Goal: Transaction & Acquisition: Subscribe to service/newsletter

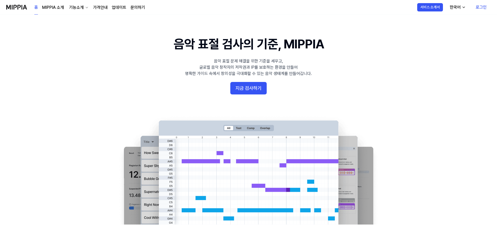
click at [84, 8] on div "기능소개" at bounding box center [76, 7] width 17 height 6
click at [75, 49] on link "AI 판별기" at bounding box center [78, 50] width 50 height 10
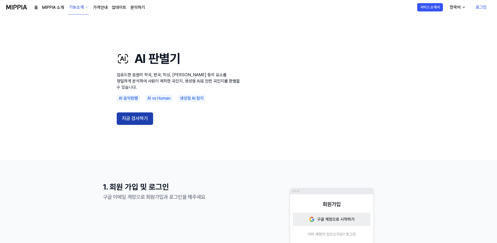
click at [126, 112] on button "지금 검사하기" at bounding box center [135, 118] width 36 height 12
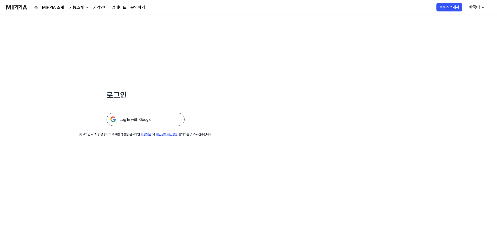
click at [141, 120] on img at bounding box center [146, 119] width 78 height 13
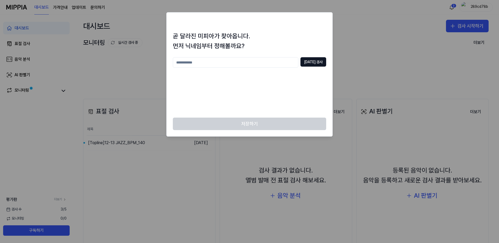
click at [257, 62] on input "text" at bounding box center [236, 62] width 126 height 10
type input "*****"
click at [312, 64] on button "[DATE] 검사" at bounding box center [313, 61] width 26 height 9
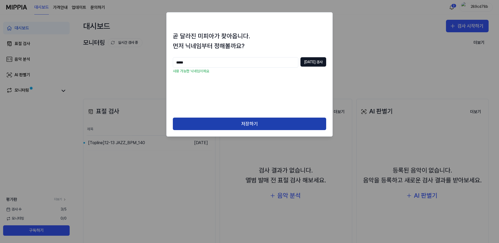
click at [272, 121] on button "저장하기" at bounding box center [249, 123] width 153 height 12
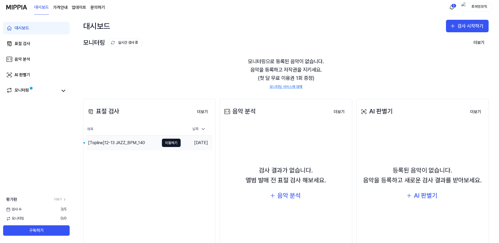
click at [128, 144] on div "[Topline] 12-13 JAZZ_BPM_140" at bounding box center [116, 143] width 57 height 6
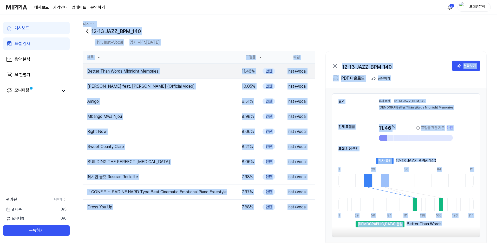
click at [207, 54] on th "제목" at bounding box center [160, 57] width 154 height 12
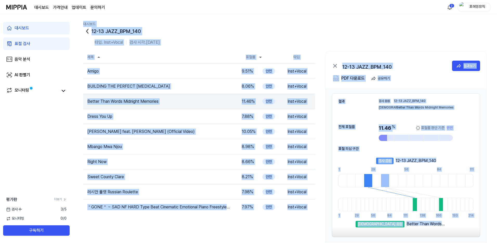
click at [221, 33] on div "12-13 JAZZ_BPM_140" at bounding box center [284, 31] width 403 height 8
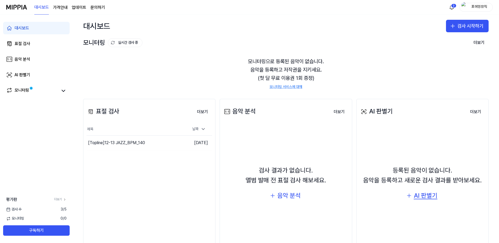
click at [425, 192] on div "AI 판별기" at bounding box center [426, 195] width 24 height 10
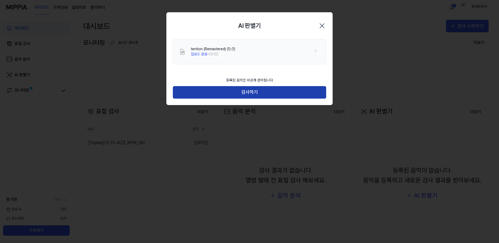
click at [273, 96] on button "검사하기" at bounding box center [249, 92] width 153 height 12
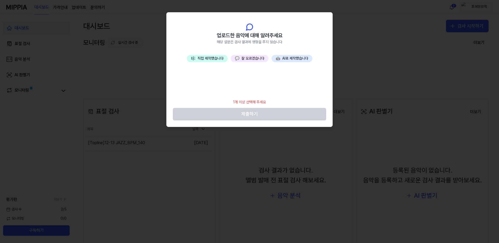
click at [258, 60] on button "💬 잘 모르겠습니다" at bounding box center [250, 58] width 38 height 7
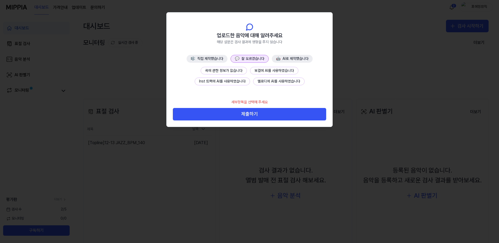
click at [239, 71] on button "곡에 관한 정보가 없습니다" at bounding box center [224, 71] width 46 height 8
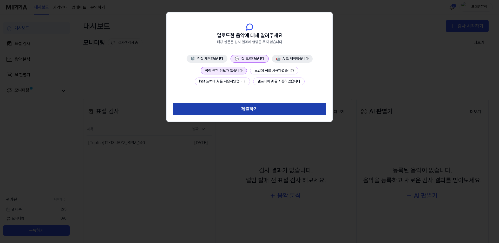
click at [250, 108] on button "제출하기" at bounding box center [249, 109] width 153 height 12
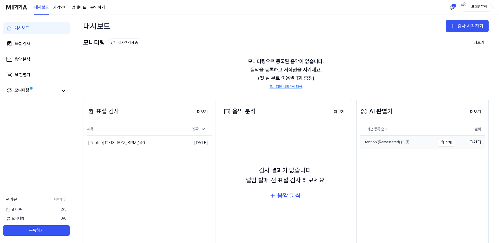
click at [387, 143] on div "tention (Remastered) (1) (1)" at bounding box center [385, 142] width 50 height 5
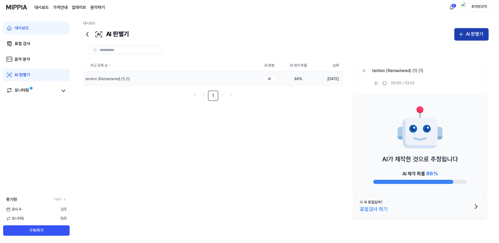
click at [468, 34] on div "AI 판별기" at bounding box center [475, 34] width 18 height 8
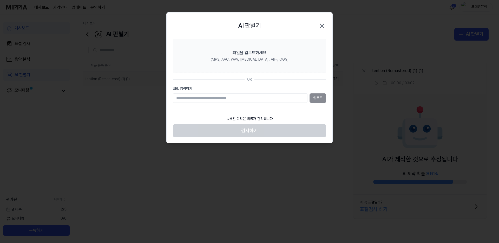
click at [271, 100] on input "URL 입력하기" at bounding box center [240, 97] width 135 height 9
paste input "**********"
type input "**********"
click at [314, 98] on button "업로드" at bounding box center [317, 97] width 17 height 9
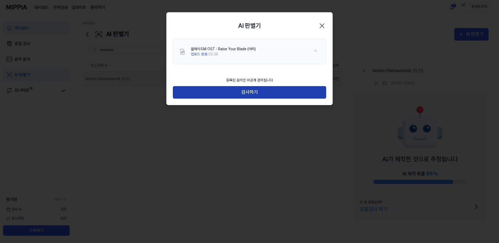
click at [295, 93] on button "검사하기" at bounding box center [249, 92] width 153 height 12
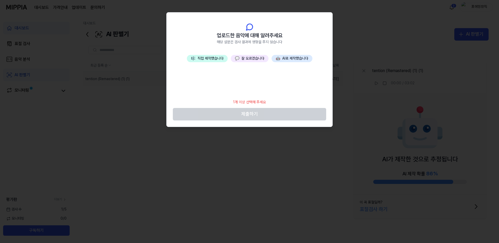
click at [250, 60] on button "💬 잘 모르겠습니다" at bounding box center [250, 58] width 38 height 7
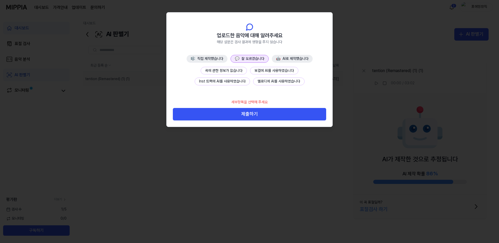
drag, startPoint x: 239, startPoint y: 68, endPoint x: 240, endPoint y: 73, distance: 4.9
click at [239, 68] on button "곡에 관한 정보가 없습니다" at bounding box center [224, 71] width 46 height 8
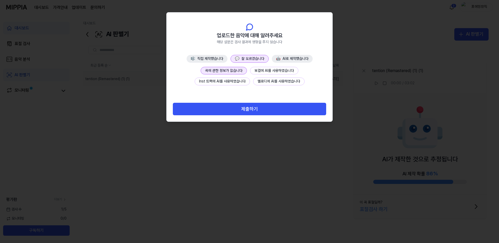
click at [251, 109] on button "제출하기" at bounding box center [249, 109] width 153 height 12
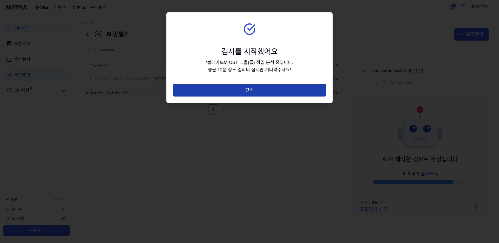
click at [258, 89] on button "닫기" at bounding box center [249, 90] width 153 height 12
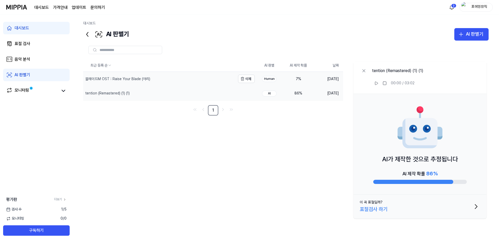
click at [118, 78] on div "블레이드M OST : Raise Your Blade (아리)" at bounding box center [117, 78] width 65 height 5
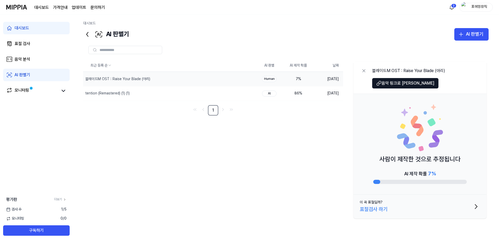
drag, startPoint x: 265, startPoint y: 187, endPoint x: 81, endPoint y: 75, distance: 215.0
click at [81, 74] on div "대시보드 AI 판별기 AI 판별기 표절 검사 음악 분석 AI 판별기 최근 등록 순 AI 판별 AI 제작 확률 날짜 블레이드M OST : Rai…" at bounding box center [286, 129] width 426 height 228
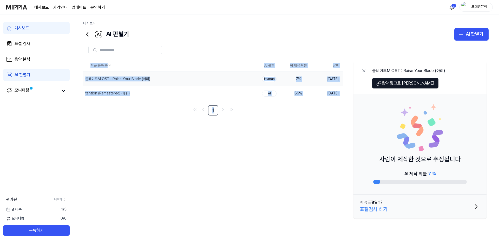
drag, startPoint x: 78, startPoint y: 68, endPoint x: 283, endPoint y: 159, distance: 223.9
click at [233, 137] on div "대시보드 AI 판별기 AI 판별기 표절 검사 음악 분석 AI 판별기 최근 등록 순 AI 판별 AI 제작 확률 날짜 블레이드M OST : Rai…" at bounding box center [286, 129] width 426 height 228
drag, startPoint x: 283, startPoint y: 159, endPoint x: 286, endPoint y: 160, distance: 3.3
click at [283, 159] on div "최근 등록 순 AI 판별 AI 제작 확률 날짜 블레이드M OST : Raise Your Blade (아리) 삭제 Human 7 % [DATE]…" at bounding box center [285, 139] width 405 height 161
drag, startPoint x: 301, startPoint y: 163, endPoint x: 82, endPoint y: 56, distance: 244.3
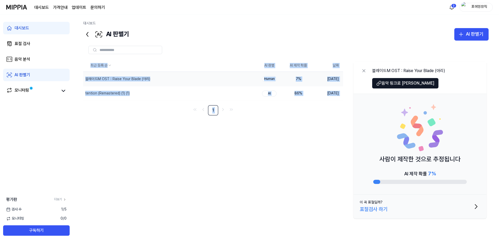
click at [82, 56] on div "대시보드 AI 판별기 AI 판별기 표절 검사 음악 분석 AI 판별기 최근 등록 순 AI 판별 AI 제작 확률 날짜 블레이드M OST : Rai…" at bounding box center [286, 129] width 426 height 228
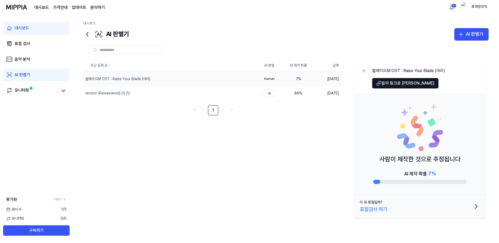
click at [82, 56] on div "대시보드 AI 판별기 AI 판별기 표절 검사 음악 분석 AI 판별기 최근 등록 순 AI 판별 AI 제작 확률 날짜 블레이드M OST : Rai…" at bounding box center [286, 129] width 426 height 228
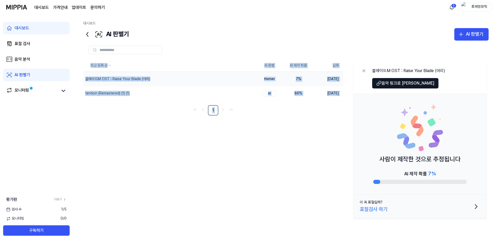
drag, startPoint x: 77, startPoint y: 68, endPoint x: 268, endPoint y: 116, distance: 196.8
click at [265, 114] on div "대시보드 AI 판별기 AI 판별기 표절 검사 음악 분석 AI 판별기 최근 등록 순 AI 판별 AI 제작 확률 날짜 블레이드M OST : Rai…" at bounding box center [286, 129] width 426 height 228
click at [297, 136] on div "최근 등록 순 AI 판별 AI 제작 확률 날짜 블레이드M OST : Raise Your Blade (아리) 삭제 Human 7 % [DATE]…" at bounding box center [285, 139] width 405 height 161
click at [289, 137] on div "최근 등록 순 AI 판별 AI 제작 확률 날짜 블레이드M OST : Raise Your Blade (아리) 삭제 Human 7 % [DATE]…" at bounding box center [285, 139] width 405 height 161
drag, startPoint x: 223, startPoint y: 140, endPoint x: 198, endPoint y: 129, distance: 27.6
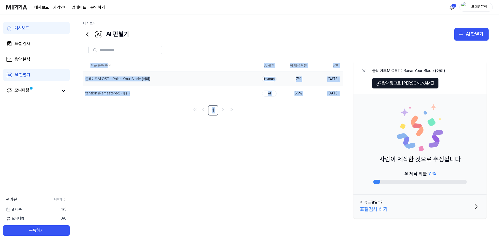
click at [223, 140] on div "최근 등록 순 AI 판별 AI 제작 확률 날짜 블레이드M OST : Raise Your Blade (아리) 삭제 Human 7 % [DATE]…" at bounding box center [285, 139] width 405 height 161
drag, startPoint x: 169, startPoint y: 115, endPoint x: 199, endPoint y: 76, distance: 49.4
click at [169, 116] on div "최근 등록 순 AI 판별 AI 제작 확률 날짜 블레이드M OST : Raise Your Blade (아리) 삭제 Human 7 % [DATE]…" at bounding box center [285, 139] width 405 height 161
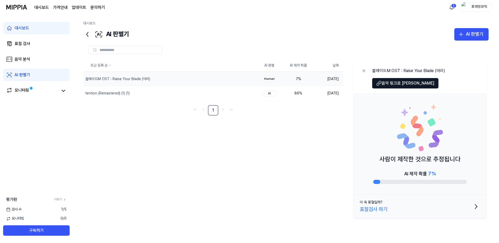
click at [205, 58] on div at bounding box center [285, 50] width 405 height 19
drag, startPoint x: 285, startPoint y: 143, endPoint x: 98, endPoint y: 42, distance: 212.2
click at [98, 41] on div "최근 등록 순 AI 판별 AI 제작 확률 날짜 블레이드M OST : Raise Your Blade (아리) 삭제 Human 7 % [DATE]…" at bounding box center [285, 142] width 405 height 202
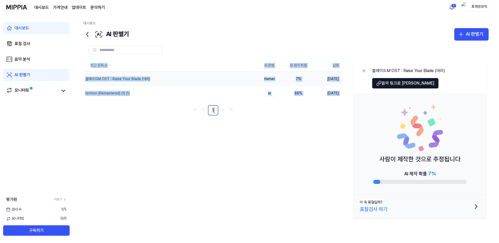
drag, startPoint x: 81, startPoint y: 80, endPoint x: 297, endPoint y: 121, distance: 220.1
click at [296, 121] on div "대시보드 AI 판별기 AI 판별기 표절 검사 음악 분석 AI 판별기 최근 등록 순 AI 판별 AI 제작 확률 날짜 블레이드M OST : Rai…" at bounding box center [286, 129] width 426 height 228
drag, startPoint x: 309, startPoint y: 133, endPoint x: 312, endPoint y: 133, distance: 2.9
click at [309, 133] on div "최근 등록 순 AI 판별 AI 제작 확률 날짜 블레이드M OST : Raise Your Blade (아리) 삭제 Human 7 % [DATE]…" at bounding box center [285, 139] width 405 height 161
click at [324, 129] on div "최근 등록 순 AI 판별 AI 제작 확률 날짜 블레이드M OST : Raise Your Blade (아리) 삭제 Human 7 % [DATE]…" at bounding box center [285, 139] width 405 height 161
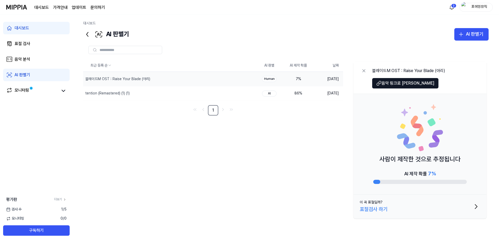
click at [235, 52] on div at bounding box center [285, 50] width 405 height 8
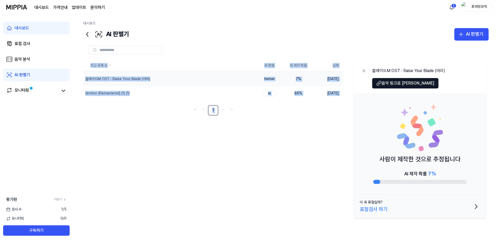
drag, startPoint x: 75, startPoint y: 66, endPoint x: 276, endPoint y: 114, distance: 206.2
click at [271, 112] on div "대시보드 AI 판별기 AI 판별기 표절 검사 음악 분석 AI 판별기 최근 등록 순 AI 판별 AI 제작 확률 날짜 블레이드M OST : Rai…" at bounding box center [286, 129] width 426 height 228
click at [317, 156] on div "최근 등록 순 AI 판별 AI 제작 확률 날짜 블레이드M OST : Raise Your Blade (아리) 삭제 Human 7 % [DATE]…" at bounding box center [285, 139] width 405 height 161
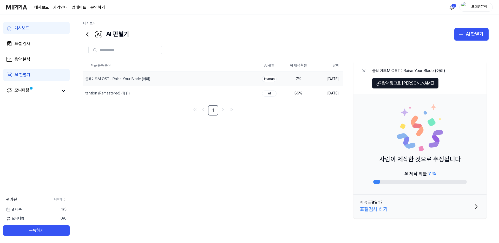
click at [254, 50] on div at bounding box center [285, 50] width 405 height 8
drag, startPoint x: 196, startPoint y: 129, endPoint x: 250, endPoint y: 140, distance: 55.0
click at [197, 130] on div "최근 등록 순 AI 판별 AI 제작 확률 날짜 블레이드M OST : Raise Your Blade (아리) 삭제 Human 7 % [DATE]…" at bounding box center [285, 139] width 405 height 161
drag, startPoint x: 250, startPoint y: 140, endPoint x: 84, endPoint y: 23, distance: 203.3
click at [87, 26] on div "대시보드 AI 판별기 AI 판별기 표절 검사 음악 분석 AI 판별기 최근 등록 순 AI 판별 AI 제작 확률 날짜 블레이드M OST : Rai…" at bounding box center [286, 129] width 426 height 228
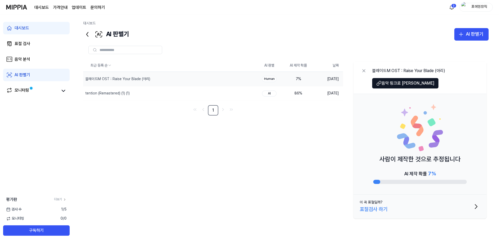
drag, startPoint x: 144, startPoint y: 60, endPoint x: 98, endPoint y: 25, distance: 57.4
click at [101, 23] on div "대시보드 AI 판별기 AI 판별기 표절 검사 음악 분석 AI 판별기 최근 등록 순 AI 판별 AI 제작 확률 날짜 블레이드M OST : Rai…" at bounding box center [286, 129] width 426 height 228
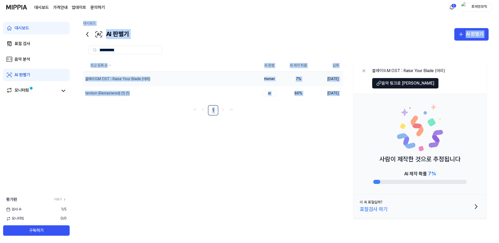
drag, startPoint x: 83, startPoint y: 15, endPoint x: 243, endPoint y: 160, distance: 216.3
click at [243, 160] on div "대시보드 AI 판별기 AI 판별기 표절 검사 음악 분석 AI 판별기 최근 등록 순 AI 판별 AI 제작 확률 날짜 블레이드M OST : Rai…" at bounding box center [286, 129] width 426 height 228
click at [246, 161] on div "최근 등록 순 AI 판별 AI 제작 확률 날짜 블레이드M OST : Raise Your Blade (아리) 삭제 Human 7 % [DATE]…" at bounding box center [285, 139] width 405 height 161
click at [267, 154] on div "최근 등록 순 AI 판별 AI 제작 확률 날짜 블레이드M OST : Raise Your Blade (아리) 삭제 Human 7 % [DATE]…" at bounding box center [285, 139] width 405 height 161
drag, startPoint x: 263, startPoint y: 147, endPoint x: 261, endPoint y: 141, distance: 6.7
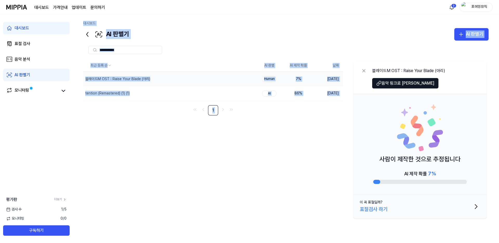
click at [263, 147] on div "최근 등록 순 AI 판별 AI 제작 확률 날짜 블레이드M OST : Raise Your Blade (아리) 삭제 Human 7 % [DATE]…" at bounding box center [285, 139] width 405 height 161
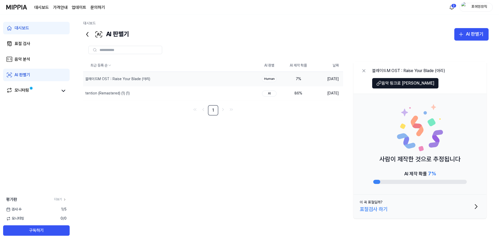
click at [219, 41] on div at bounding box center [285, 50] width 405 height 19
click at [465, 34] on button "AI 판별기" at bounding box center [471, 34] width 34 height 12
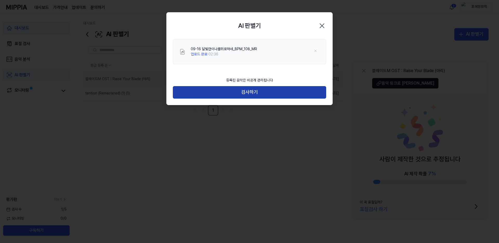
click at [253, 95] on button "검사하기" at bounding box center [249, 92] width 153 height 12
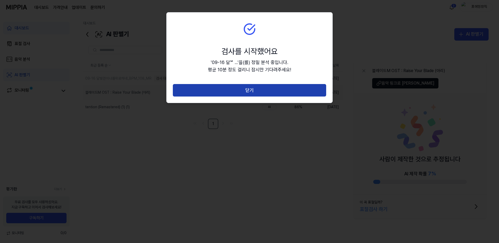
click at [249, 91] on button "닫기" at bounding box center [249, 90] width 153 height 12
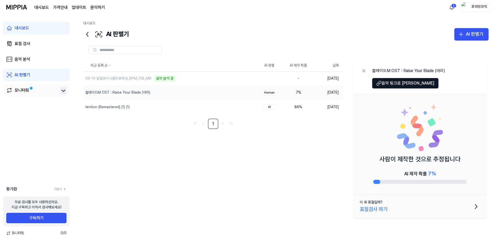
click at [62, 90] on icon at bounding box center [63, 91] width 3 height 2
click at [63, 92] on icon at bounding box center [63, 91] width 6 height 6
click at [114, 78] on div "09-16 달빛만이나를위로하네_BPM_108_MR" at bounding box center [118, 78] width 66 height 5
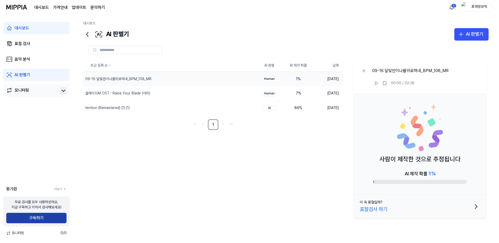
click at [27, 217] on button "구독하기" at bounding box center [36, 218] width 60 height 10
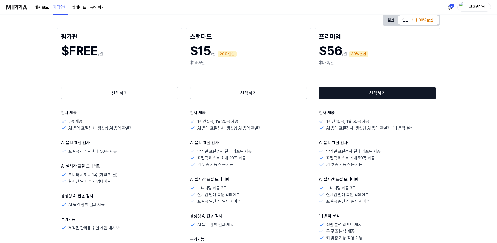
scroll to position [58, 0]
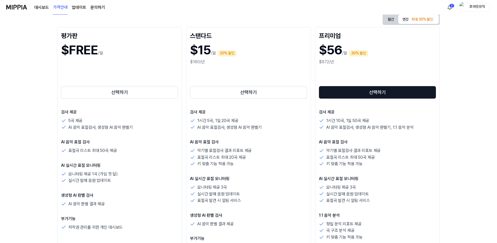
click at [480, 60] on div "음악 저작권 보호 미피아와 함께 시작해 보세요 월간 연간 최대 30% 할인 평가판 $FREE /월 선택하기 검사 제공 5곡 제공 AI 음악 표…" at bounding box center [248, 70] width 497 height 228
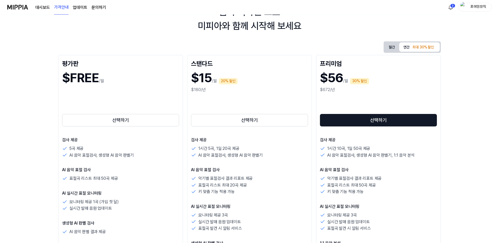
scroll to position [0, 0]
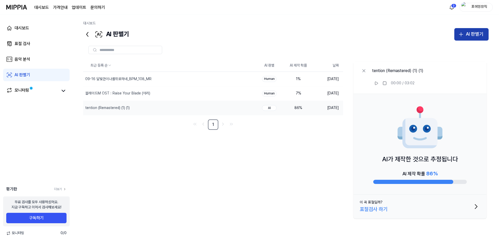
click at [466, 39] on button "AI 판별기" at bounding box center [471, 34] width 34 height 12
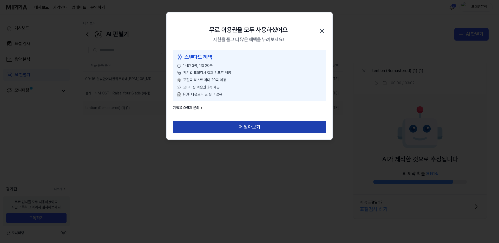
click at [249, 128] on button "더 알아보기" at bounding box center [249, 127] width 153 height 12
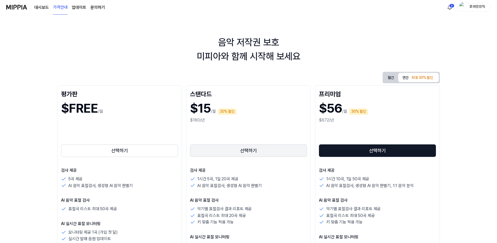
click at [215, 151] on button "선택하기" at bounding box center [248, 150] width 117 height 12
click at [390, 76] on button "월간" at bounding box center [391, 78] width 15 height 8
click at [252, 148] on button "선택하기" at bounding box center [248, 150] width 117 height 12
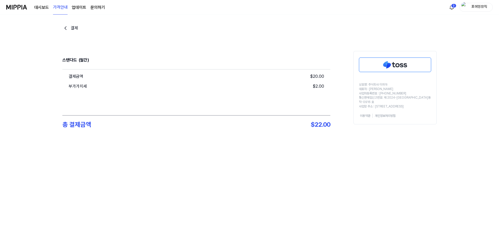
click at [403, 68] on img at bounding box center [395, 65] width 72 height 14
